Goal: Task Accomplishment & Management: Use online tool/utility

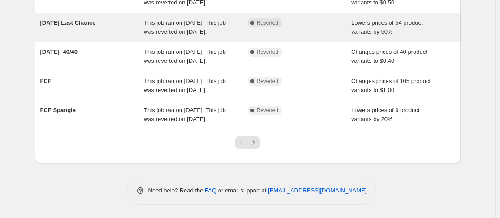
scroll to position [325, 0]
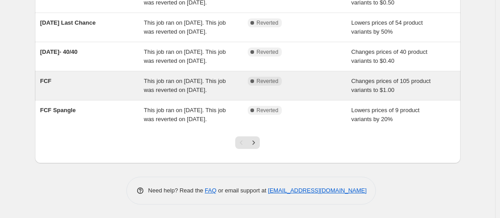
click at [182, 81] on span "This job ran on [DATE]. This job was reverted on [DATE]." at bounding box center [185, 86] width 82 height 16
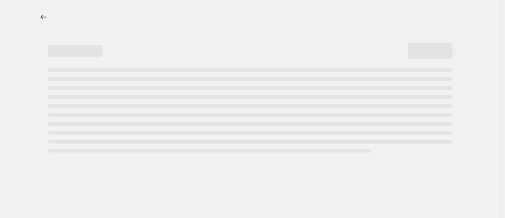
select select "no_change"
select select "collection"
select select "product_status"
select select "collection"
select select "not_equal"
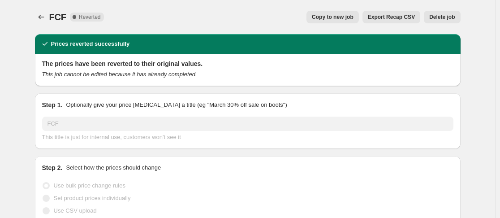
click at [347, 15] on span "Copy to new job" at bounding box center [333, 16] width 42 height 7
select select "no_change"
select select "collection"
select select "product_status"
select select "collection"
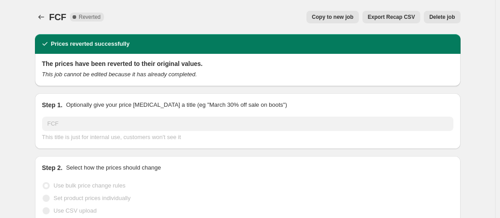
select select "not_equal"
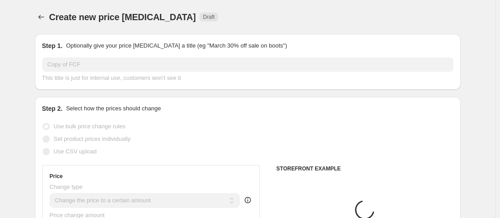
scroll to position [44, 0]
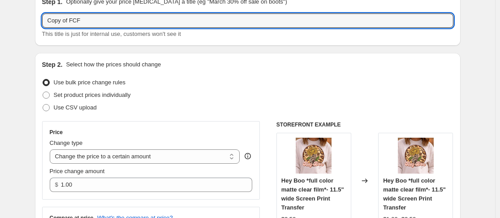
drag, startPoint x: 73, startPoint y: 22, endPoint x: 20, endPoint y: 28, distance: 53.2
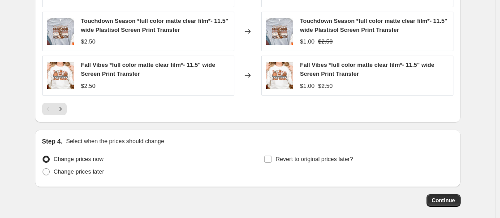
scroll to position [758, 0]
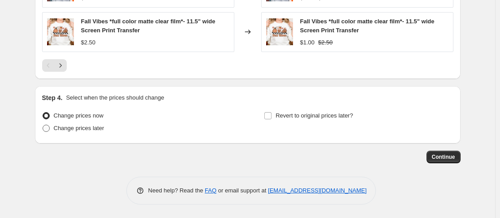
type input "FCF"
click at [50, 130] on span at bounding box center [46, 128] width 7 height 7
click at [43, 125] on input "Change prices later" at bounding box center [43, 125] width 0 height 0
radio input "true"
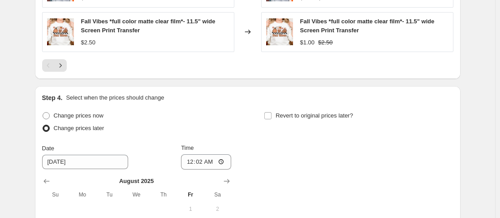
click at [50, 130] on span at bounding box center [46, 128] width 7 height 7
click at [43, 125] on input "Change prices later" at bounding box center [43, 125] width 0 height 0
click at [49, 117] on span at bounding box center [46, 115] width 7 height 7
click at [43, 112] on input "Change prices now" at bounding box center [43, 112] width 0 height 0
radio input "true"
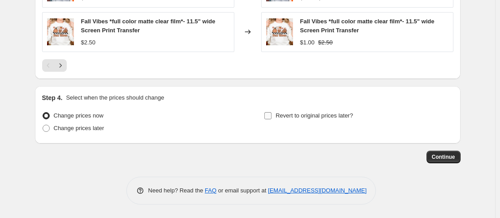
click at [271, 116] on input "Revert to original prices later?" at bounding box center [267, 115] width 7 height 7
checkbox input "true"
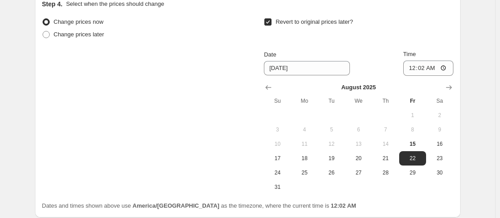
scroll to position [853, 0]
click at [411, 139] on span "15" at bounding box center [413, 142] width 20 height 7
type input "[DATE]"
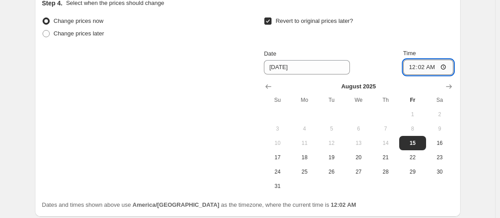
click at [413, 68] on input "00:02" at bounding box center [428, 67] width 50 height 15
type input "23:59"
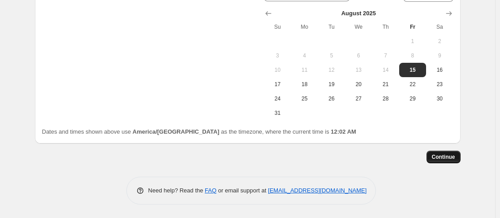
click at [457, 151] on button "Continue" at bounding box center [444, 157] width 34 height 13
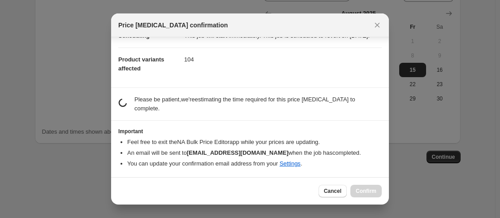
scroll to position [86, 0]
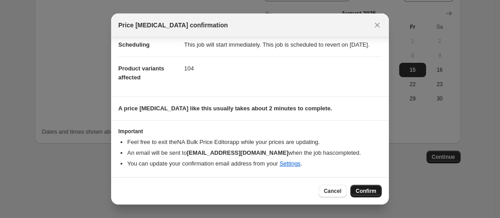
click at [361, 190] on span "Confirm" at bounding box center [366, 190] width 21 height 7
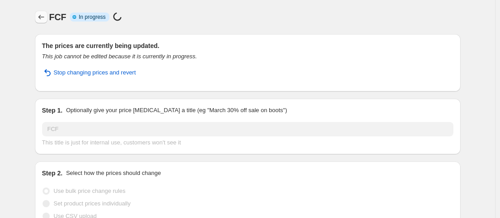
click at [43, 14] on icon "Price change jobs" at bounding box center [41, 17] width 9 height 9
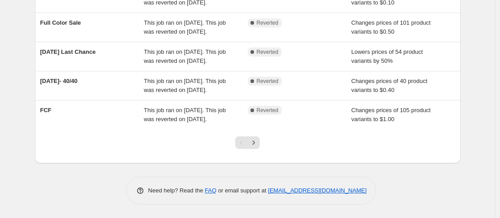
scroll to position [333, 0]
click at [257, 142] on icon "Next" at bounding box center [253, 142] width 9 height 9
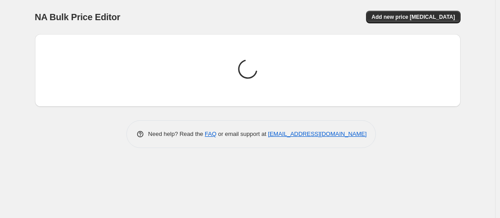
scroll to position [0, 0]
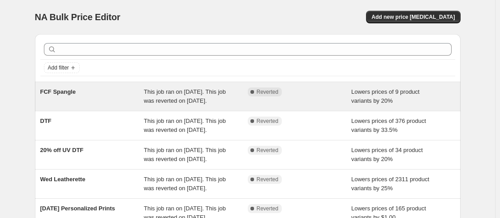
click at [110, 97] on div "FCF Spangle" at bounding box center [92, 96] width 104 height 18
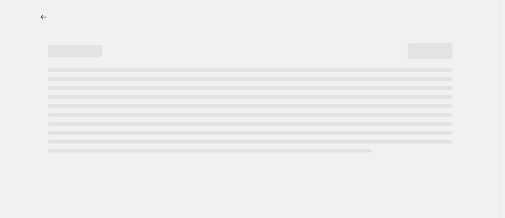
select select "percentage"
select select "no_change"
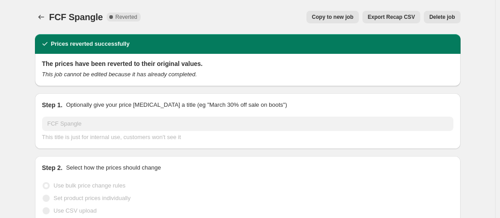
click at [350, 19] on span "Copy to new job" at bounding box center [333, 16] width 42 height 7
select select "percentage"
select select "no_change"
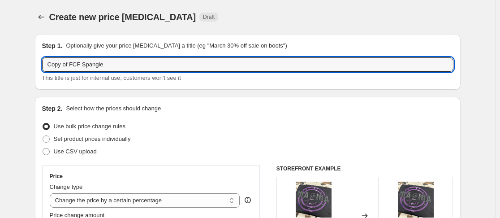
drag, startPoint x: 73, startPoint y: 66, endPoint x: 4, endPoint y: 71, distance: 68.3
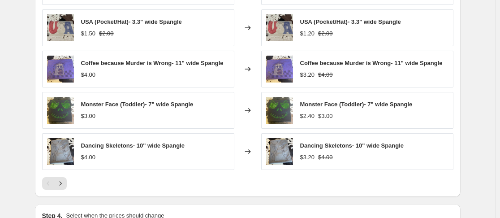
scroll to position [705, 0]
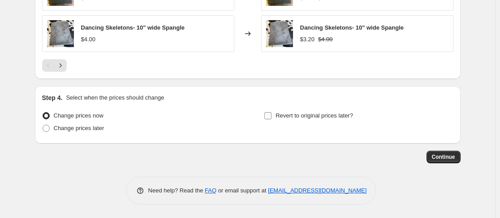
type input "FCF Spangle"
click at [270, 117] on input "Revert to original prices later?" at bounding box center [267, 115] width 7 height 7
checkbox input "true"
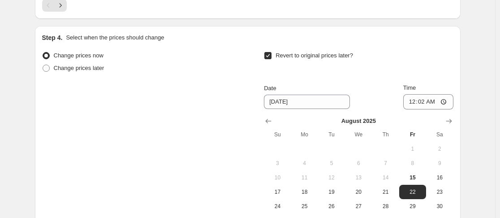
scroll to position [768, 0]
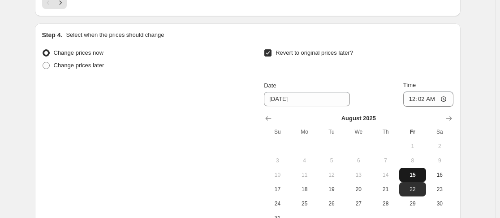
click at [419, 175] on span "15" at bounding box center [413, 174] width 20 height 7
type input "[DATE]"
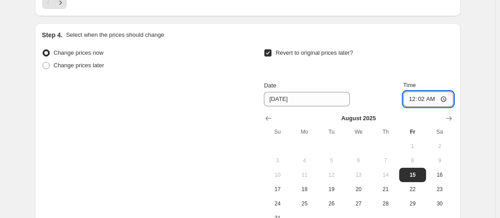
click at [413, 96] on input "00:02" at bounding box center [428, 98] width 50 height 15
type input "23:59"
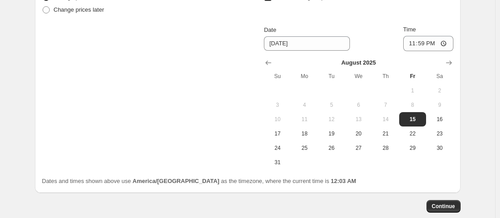
scroll to position [824, 0]
click at [449, 209] on span "Continue" at bounding box center [443, 205] width 23 height 7
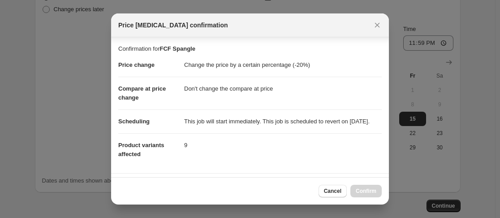
scroll to position [177, 0]
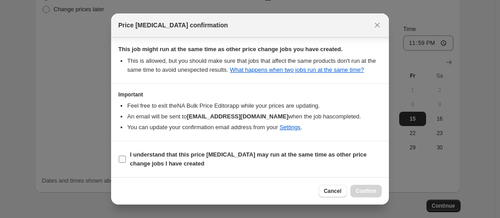
click at [121, 157] on input "I understand that this price [MEDICAL_DATA] may run at the same time as other p…" at bounding box center [122, 158] width 7 height 7
checkbox input "true"
click at [373, 191] on span "Confirm" at bounding box center [366, 190] width 21 height 7
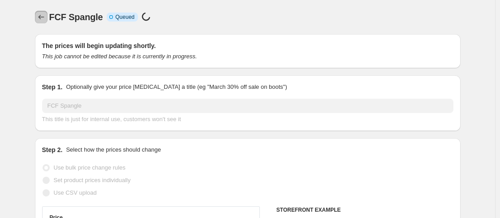
click at [41, 16] on icon "Price change jobs" at bounding box center [41, 17] width 9 height 9
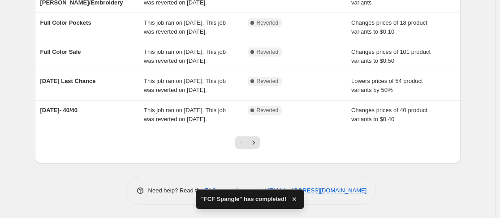
scroll to position [333, 0]
click at [257, 140] on icon "Next" at bounding box center [253, 142] width 9 height 9
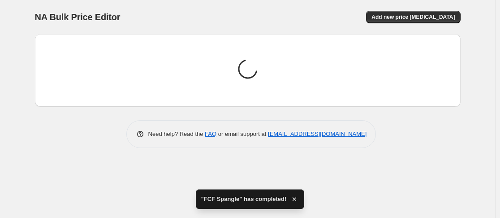
scroll to position [0, 0]
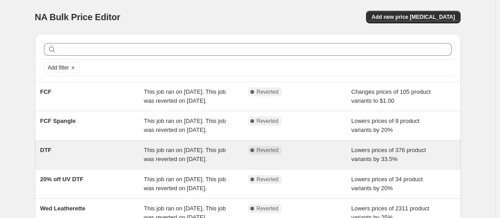
click at [53, 164] on div "DTF" at bounding box center [92, 155] width 104 height 18
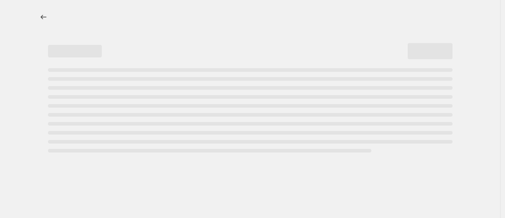
select select "percentage"
select select "no_change"
select select "collection"
select select "product_status"
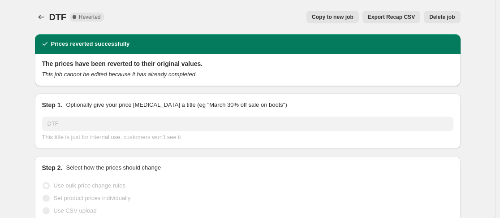
click at [327, 9] on div "DTF. This page is ready DTF Complete Reverted Copy to new job Export Recap CSV …" at bounding box center [248, 17] width 426 height 34
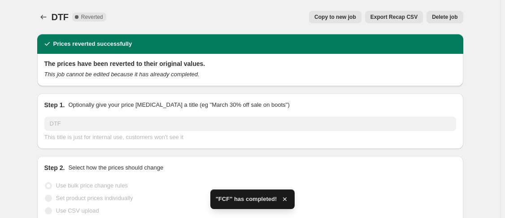
click at [328, 16] on span "Copy to new job" at bounding box center [335, 16] width 42 height 7
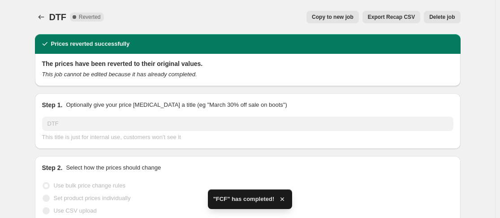
select select "percentage"
select select "no_change"
select select "collection"
select select "product_status"
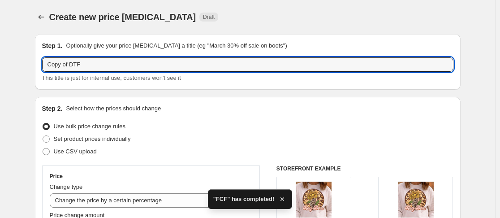
drag, startPoint x: 73, startPoint y: 66, endPoint x: 17, endPoint y: 75, distance: 57.2
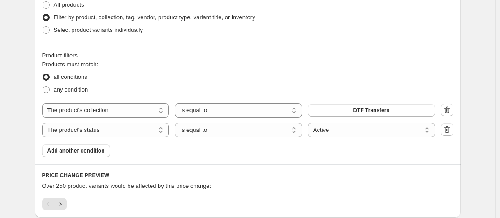
scroll to position [592, 0]
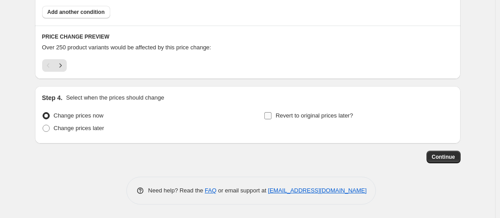
type input "DTF"
click at [272, 117] on input "Revert to original prices later?" at bounding box center [267, 115] width 7 height 7
checkbox input "true"
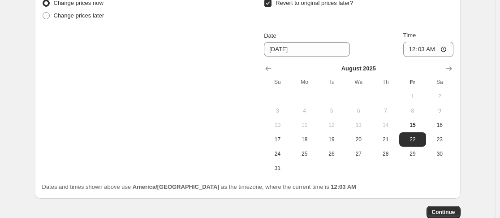
scroll to position [716, 0]
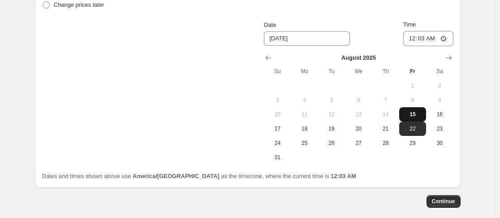
click at [416, 111] on span "15" at bounding box center [413, 114] width 20 height 7
type input "[DATE]"
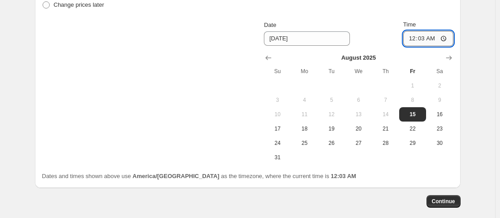
click at [414, 38] on input "00:03" at bounding box center [428, 38] width 50 height 15
type input "23:59"
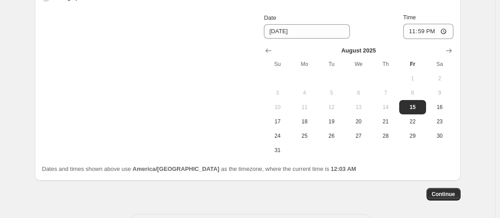
scroll to position [725, 0]
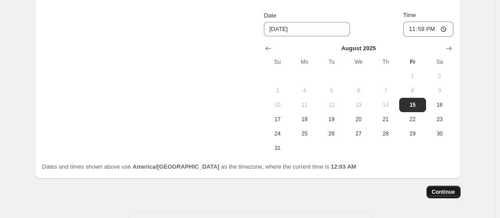
click at [453, 187] on button "Continue" at bounding box center [444, 192] width 34 height 13
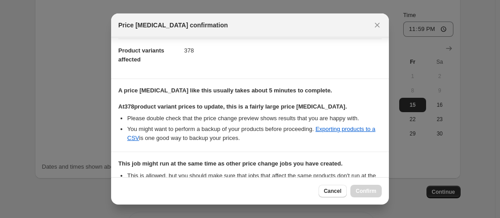
scroll to position [236, 0]
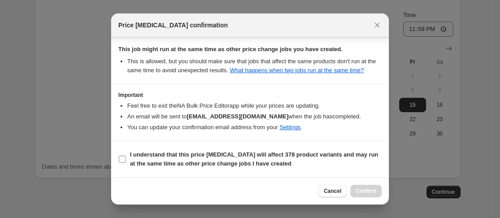
click at [123, 160] on input "I understand that this price [MEDICAL_DATA] will affect 378 product variants an…" at bounding box center [122, 158] width 7 height 7
checkbox input "true"
click at [376, 194] on span "Confirm" at bounding box center [366, 190] width 21 height 7
